Goal: Contribute content

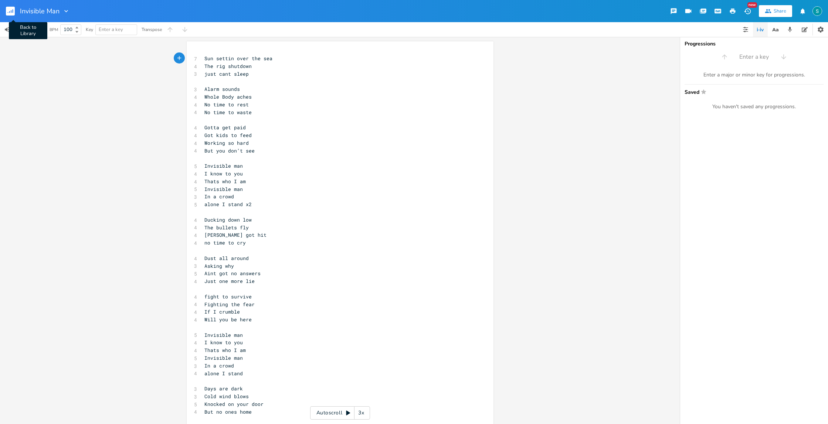
click at [14, 11] on rect "button" at bounding box center [10, 11] width 9 height 9
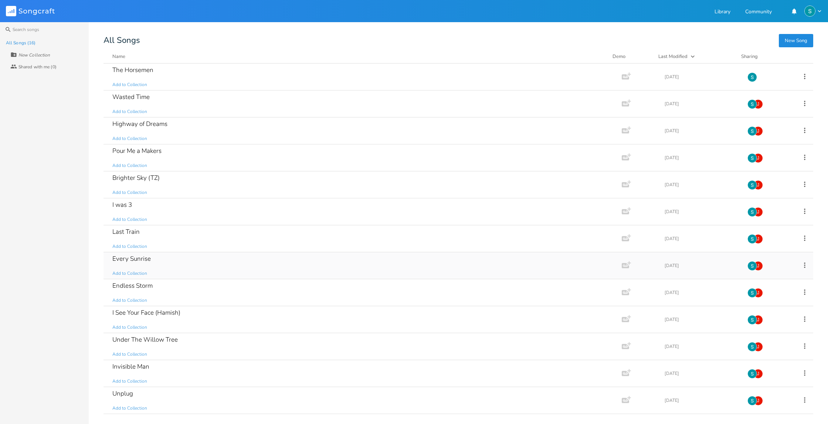
click at [198, 259] on div "Every Sunrise Add to Collection" at bounding box center [360, 265] width 497 height 27
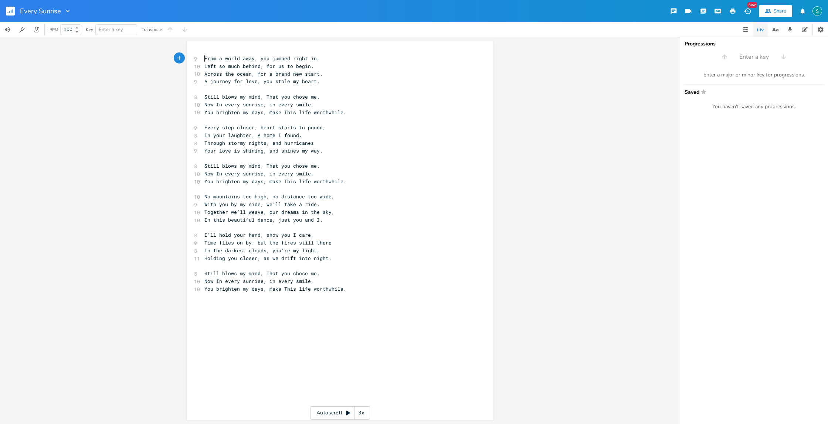
click at [204, 55] on span "From a world away, you jumped right in," at bounding box center [261, 58] width 115 height 7
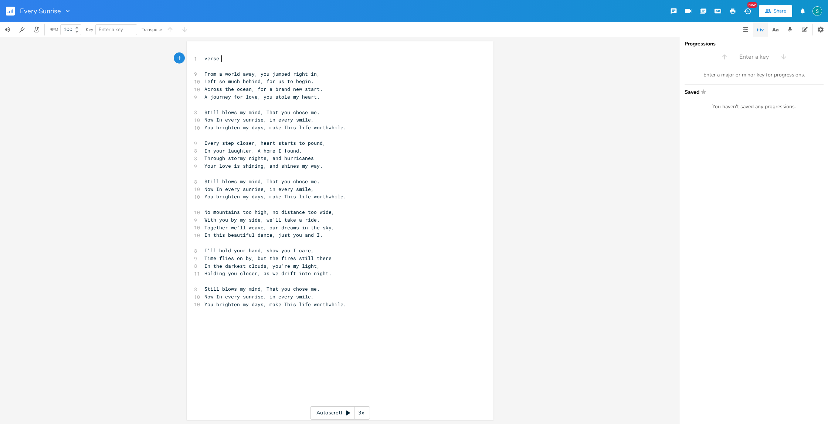
scroll to position [0, 15]
type textarea "verse c"
type textarea "C to G"
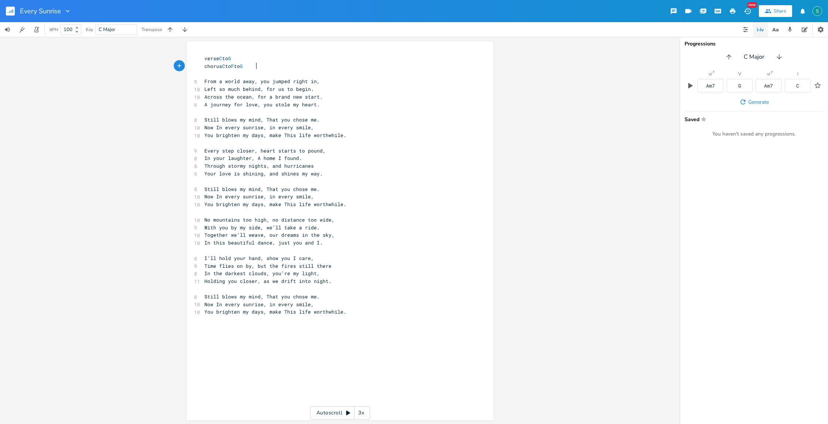
scroll to position [0, 39]
type textarea "chorus C to F to G"
